Goal: Task Accomplishment & Management: Manage account settings

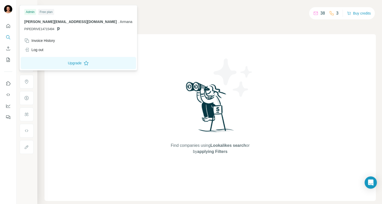
click at [6, 9] on img at bounding box center [8, 9] width 8 height 8
click at [42, 12] on div "Free plan" at bounding box center [46, 12] width 16 height 6
click at [30, 12] on div "Admin" at bounding box center [30, 12] width 12 height 6
click at [155, 15] on div "Search Companies People Find companies using Lookalikes search or by applying F…" at bounding box center [209, 102] width 345 height 204
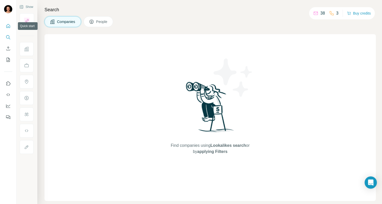
click at [8, 26] on icon "Quick start" at bounding box center [8, 26] width 5 height 5
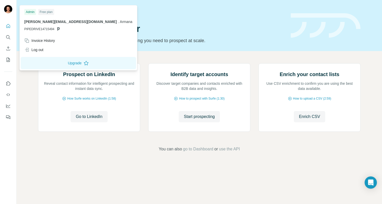
click at [13, 7] on div at bounding box center [9, 10] width 15 height 17
click at [41, 39] on div "Invoice History" at bounding box center [39, 40] width 31 height 5
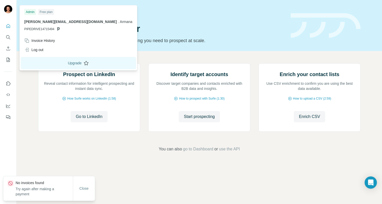
click at [34, 62] on button "Upgrade" at bounding box center [78, 63] width 115 height 12
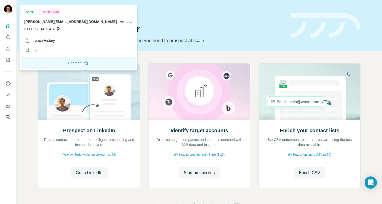
click at [6, 9] on img at bounding box center [8, 9] width 8 height 8
